Goal: Task Accomplishment & Management: Use online tool/utility

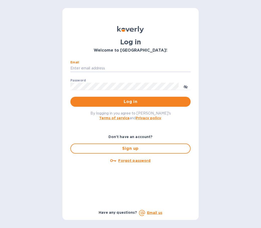
type input "[PERSON_NAME][EMAIL_ADDRESS][DOMAIN_NAME]"
click at [130, 101] on button "Log in" at bounding box center [130, 102] width 120 height 10
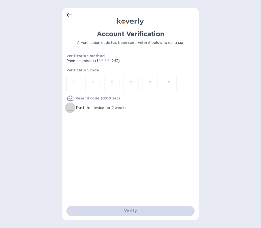
click at [71, 110] on input "Trust this device for 2 weeks" at bounding box center [70, 107] width 11 height 11
checkbox input "true"
click at [72, 83] on input "number" at bounding box center [74, 83] width 7 height 9
type input "7"
type input "9"
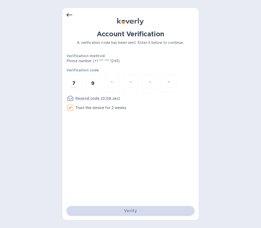
type input "1"
type input "2"
type input "8"
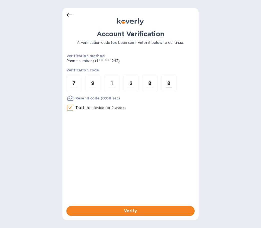
type input "8"
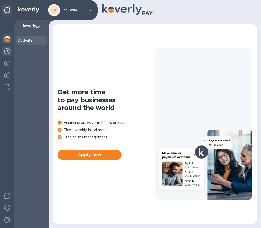
click at [12, 47] on div at bounding box center [7, 51] width 10 height 11
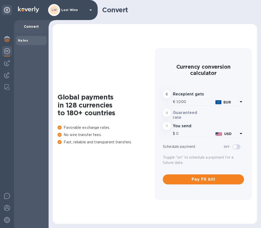
type input "1,175.8"
